Goal: Task Accomplishment & Management: Use online tool/utility

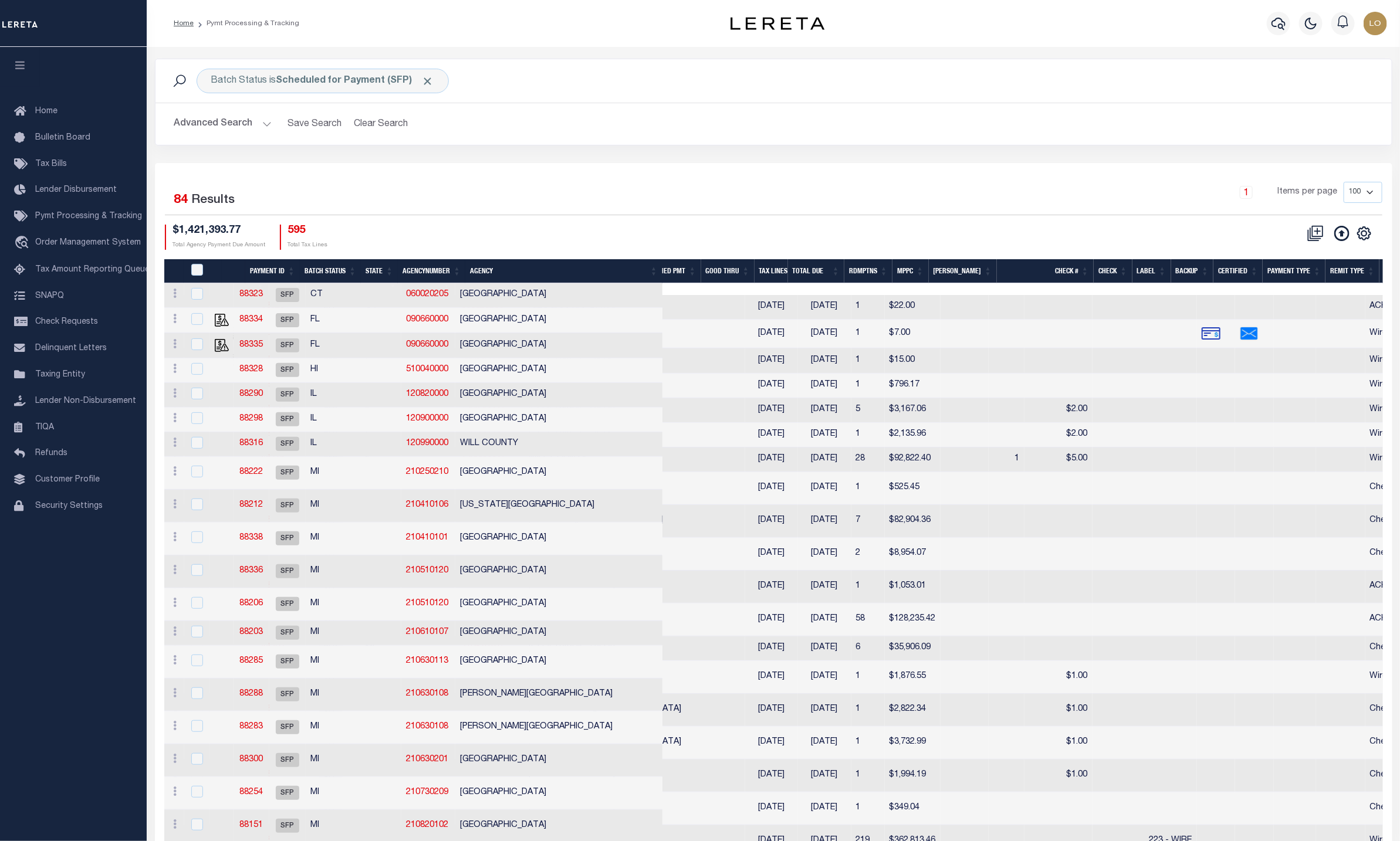
drag, startPoint x: 4, startPoint y: 67, endPoint x: 847, endPoint y: 87, distance: 843.2
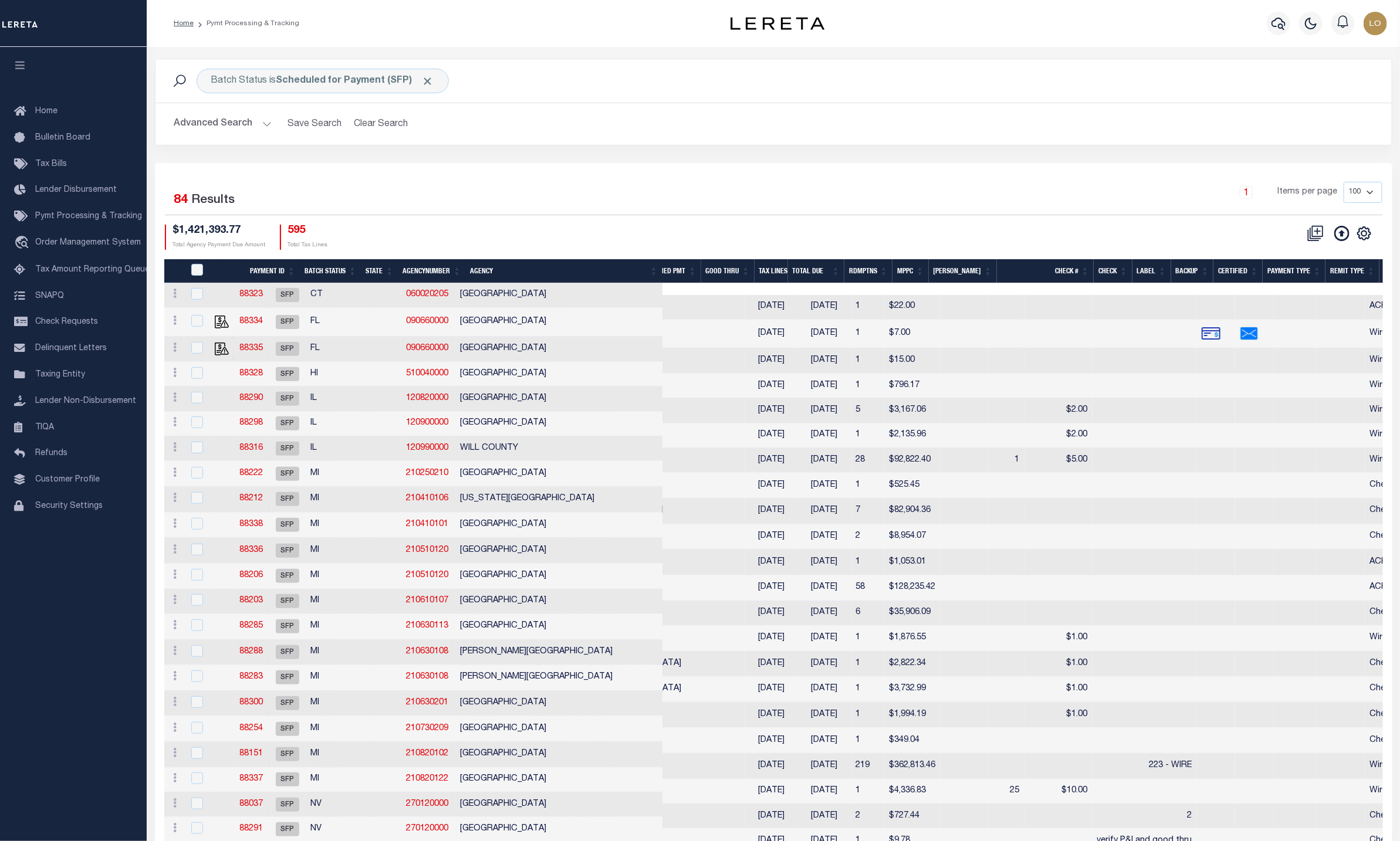
click at [819, 189] on div "1 Items per page 100 200 500 1000" at bounding box center [927, 197] width 909 height 30
